Goal: Navigation & Orientation: Find specific page/section

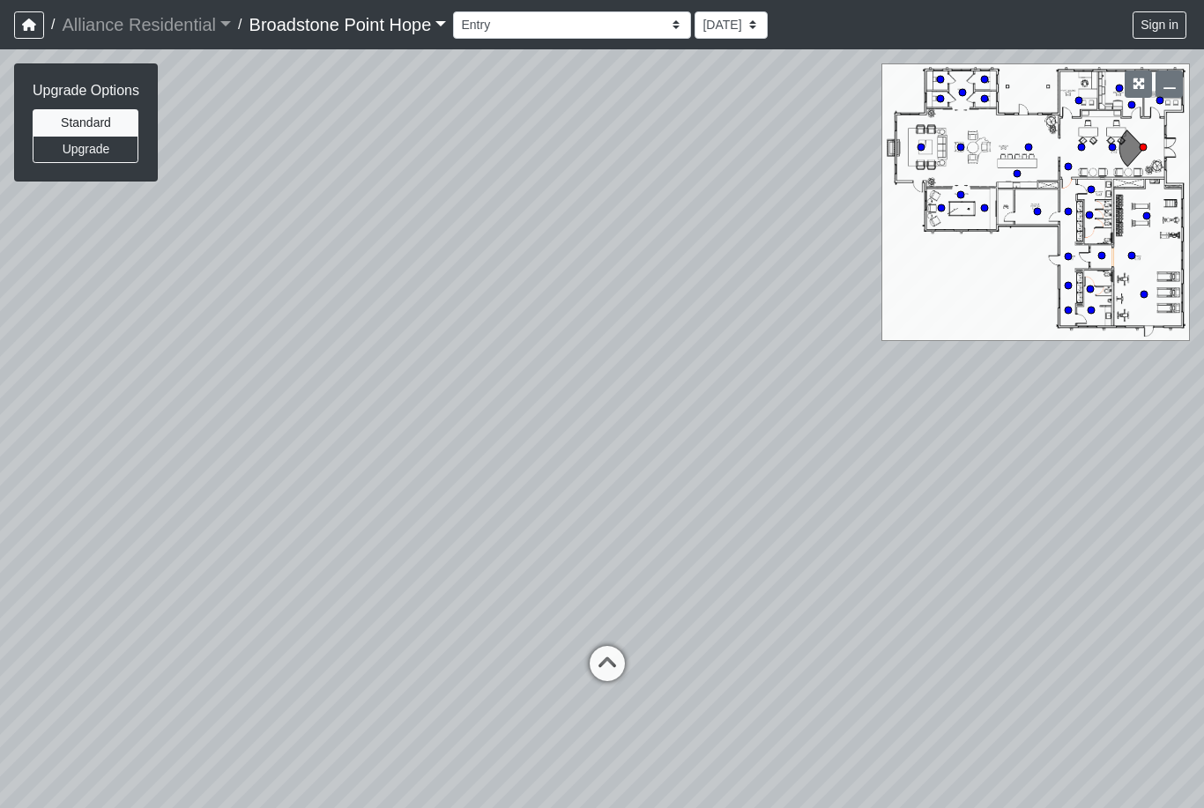
select select "jSbzXF9d96j3rUUmxPYLxy"
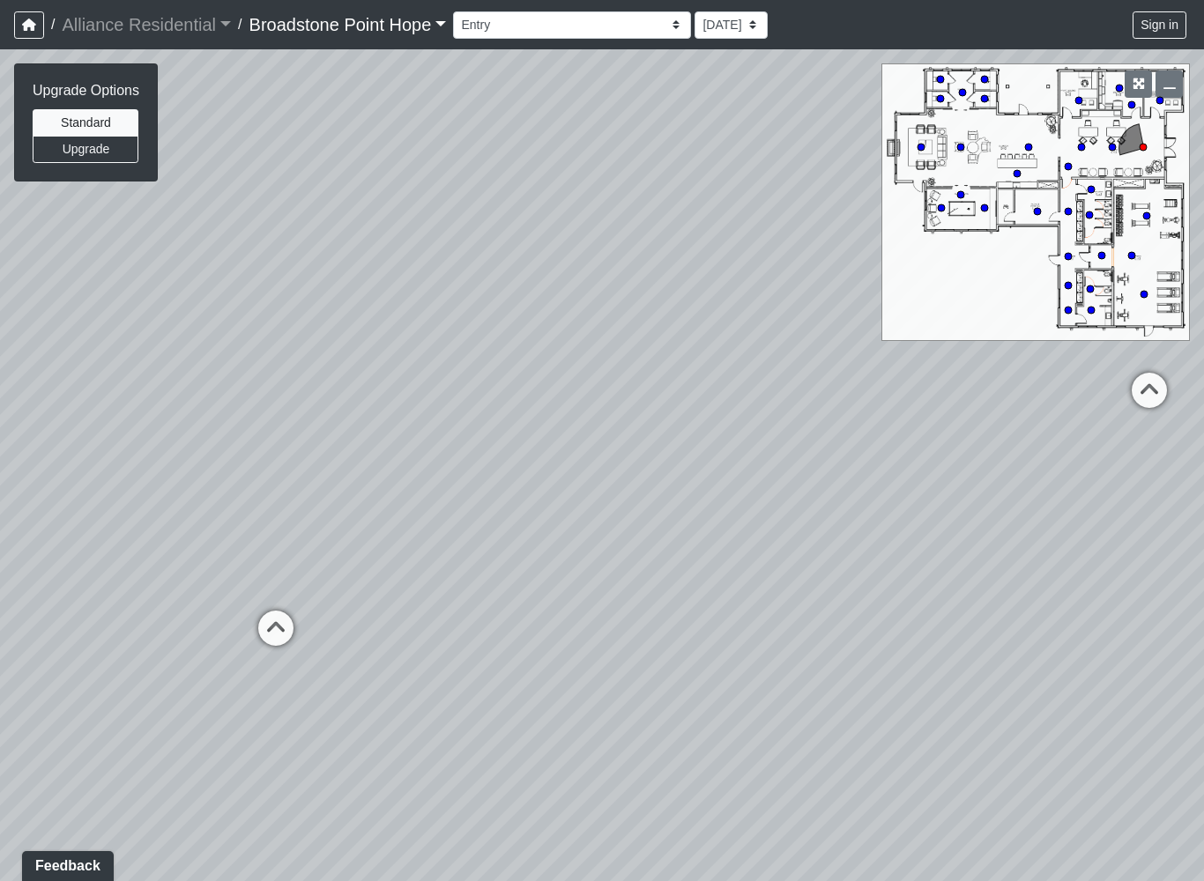
click at [279, 629] on icon at bounding box center [275, 637] width 53 height 53
select select "1P4wVwcorfVn2bmoC4dF4X"
click at [751, 411] on div "Loading... Leasing Desks 1 Loading... Breakroom 1 Loading... Leasing Office 1 L…" at bounding box center [602, 465] width 1204 height 832
